Goal: Information Seeking & Learning: Find contact information

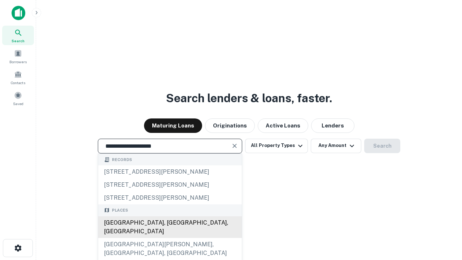
click at [170, 238] on div "[GEOGRAPHIC_DATA], [GEOGRAPHIC_DATA], [GEOGRAPHIC_DATA]" at bounding box center [170, 227] width 144 height 22
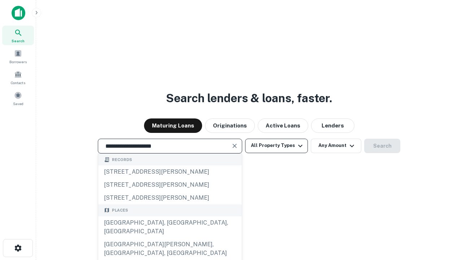
click at [276, 145] on button "All Property Types" at bounding box center [276, 146] width 63 height 14
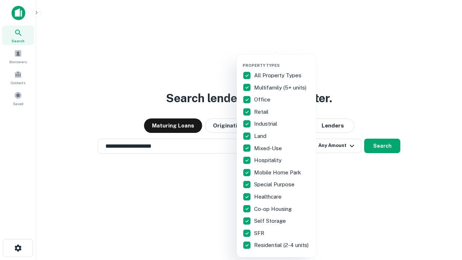
type input "**********"
click at [282, 61] on button "button" at bounding box center [281, 61] width 79 height 0
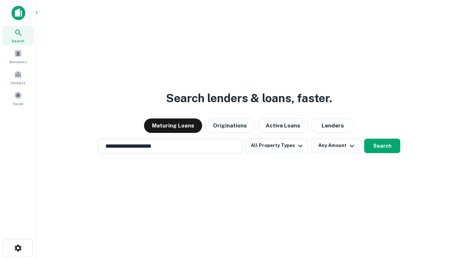
scroll to position [11, 0]
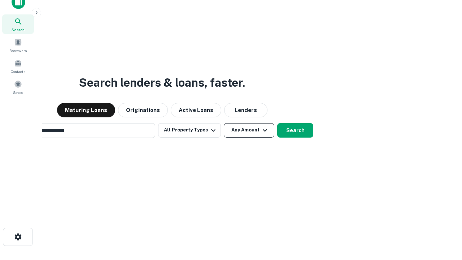
click at [224, 123] on button "Any Amount" at bounding box center [249, 130] width 51 height 14
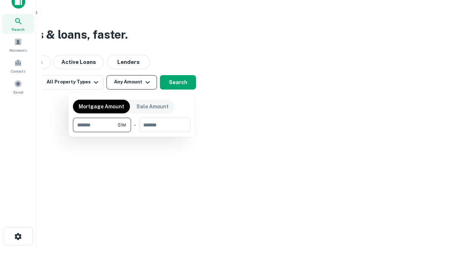
type input "*******"
click at [132, 132] on button "button" at bounding box center [132, 132] width 118 height 0
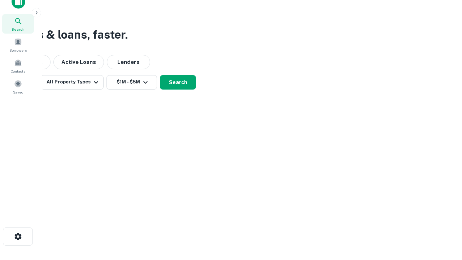
scroll to position [4, 133]
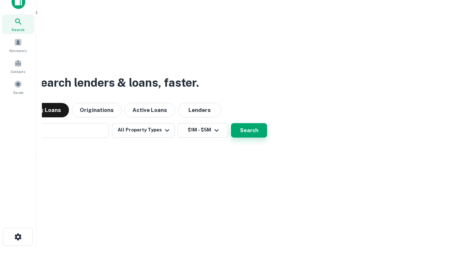
click at [231, 123] on button "Search" at bounding box center [249, 130] width 36 height 14
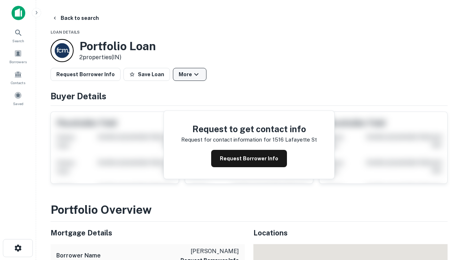
click at [189, 74] on button "More" at bounding box center [190, 74] width 34 height 13
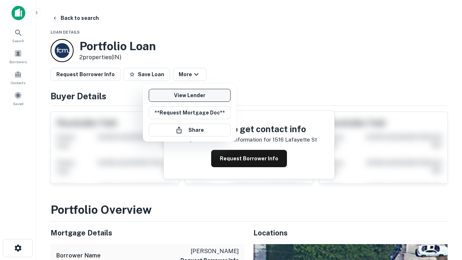
click at [189, 95] on link "View Lender" at bounding box center [190, 95] width 82 height 13
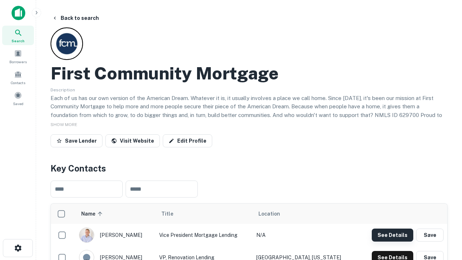
click at [392, 235] on button "See Details" at bounding box center [392, 234] width 41 height 13
click at [18, 248] on icon "button" at bounding box center [18, 248] width 9 height 9
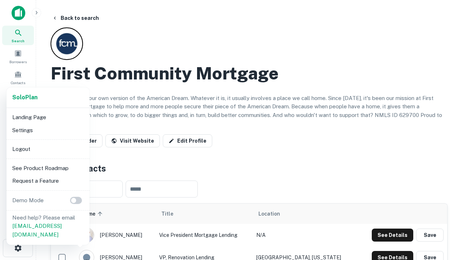
click at [48, 149] on li "Logout" at bounding box center [47, 149] width 77 height 13
